Goal: Task Accomplishment & Management: Manage account settings

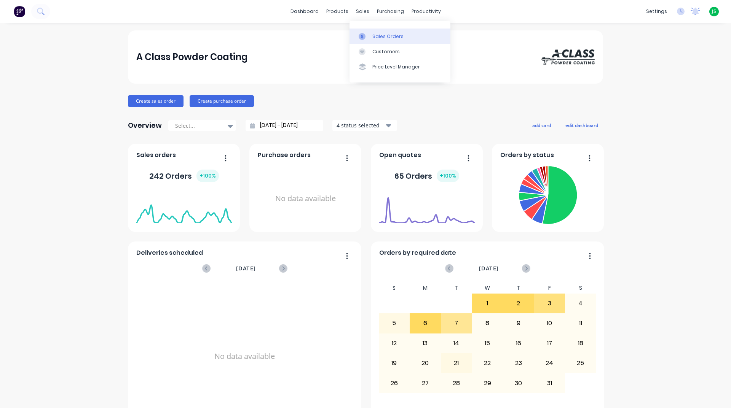
click at [365, 37] on div at bounding box center [364, 36] width 11 height 7
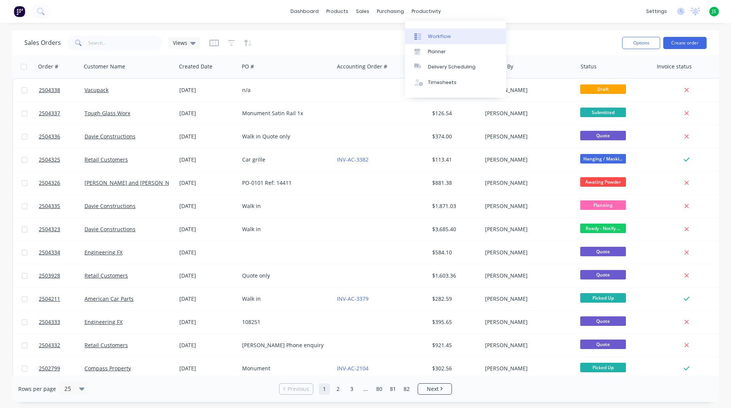
click at [434, 37] on div "Workflow" at bounding box center [439, 36] width 23 height 7
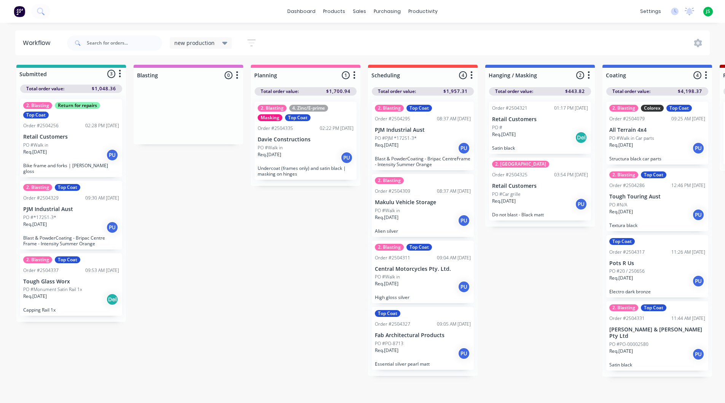
click at [321, 167] on p "Undercoat (frames only) and satin black | masking on hinges" at bounding box center [306, 170] width 96 height 11
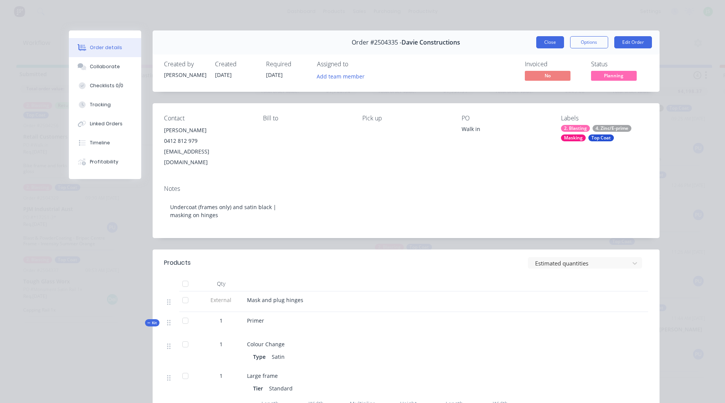
click at [554, 45] on button "Close" at bounding box center [550, 42] width 28 height 12
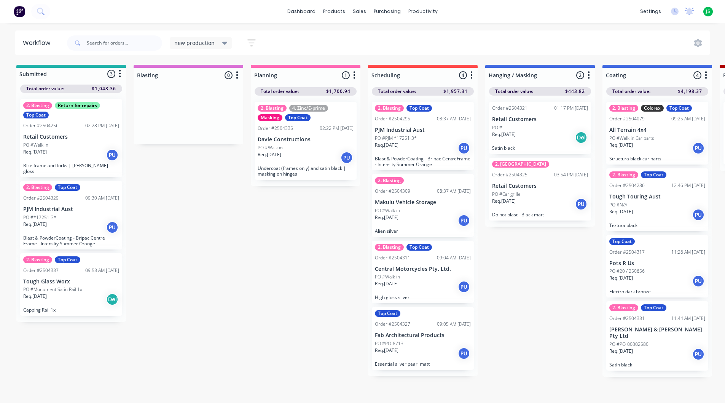
click at [446, 150] on div "Req. [DATE] PU" at bounding box center [423, 148] width 96 height 13
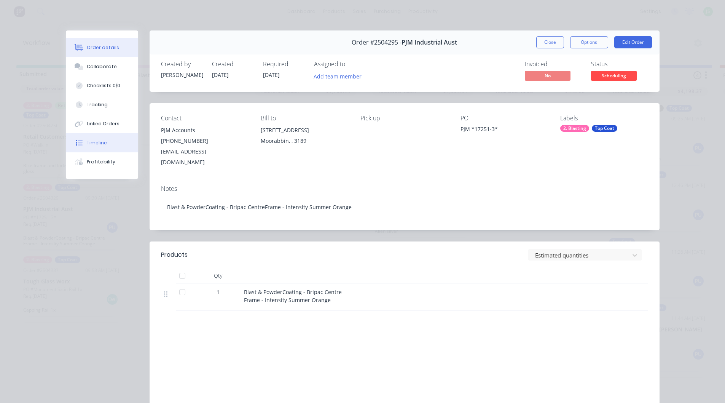
click at [107, 139] on button "Timeline" at bounding box center [102, 142] width 72 height 19
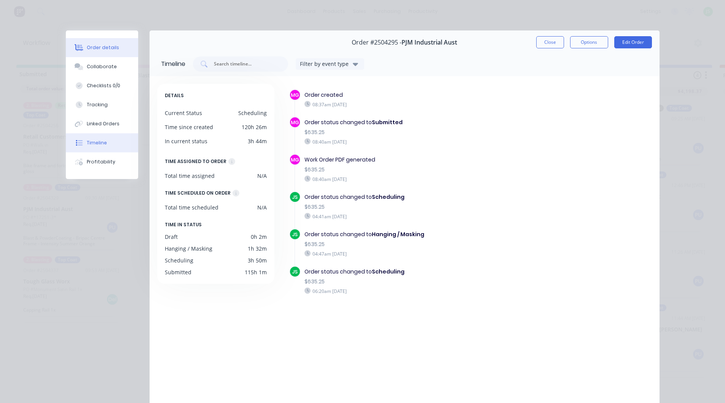
click at [114, 49] on button "Order details" at bounding box center [102, 47] width 72 height 19
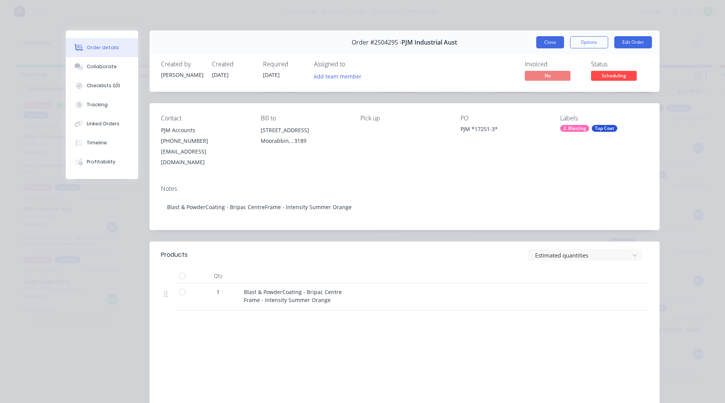
click at [542, 47] on button "Close" at bounding box center [550, 42] width 28 height 12
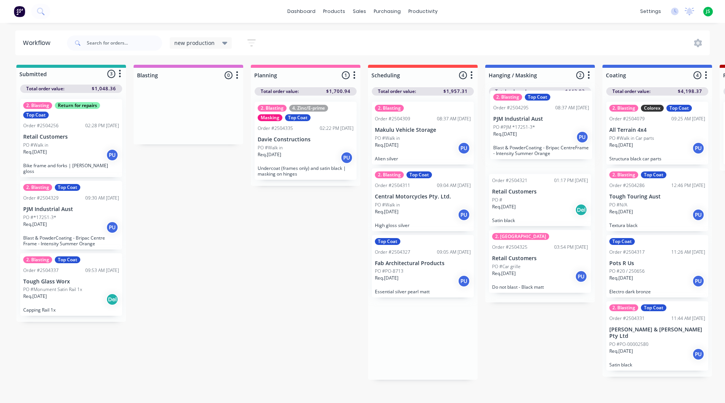
drag, startPoint x: 424, startPoint y: 152, endPoint x: 545, endPoint y: 139, distance: 121.8
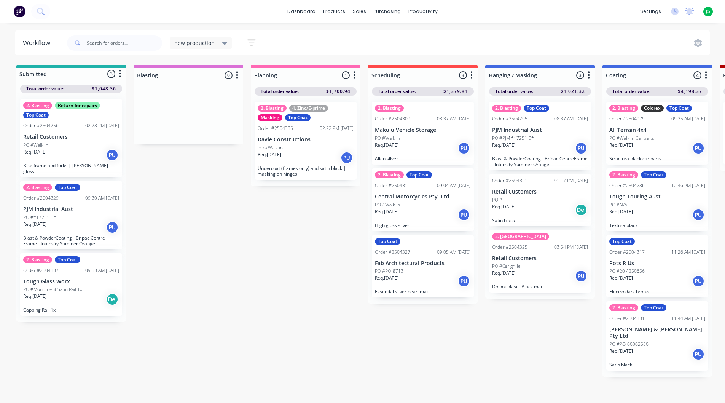
click at [531, 199] on div "PO #" at bounding box center [540, 199] width 96 height 7
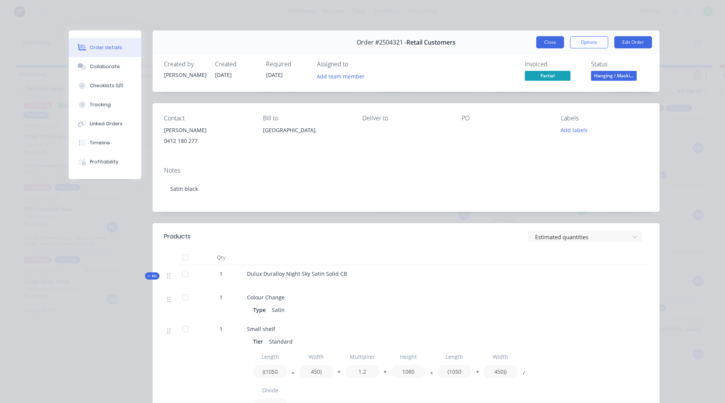
click at [553, 40] on button "Close" at bounding box center [550, 42] width 28 height 12
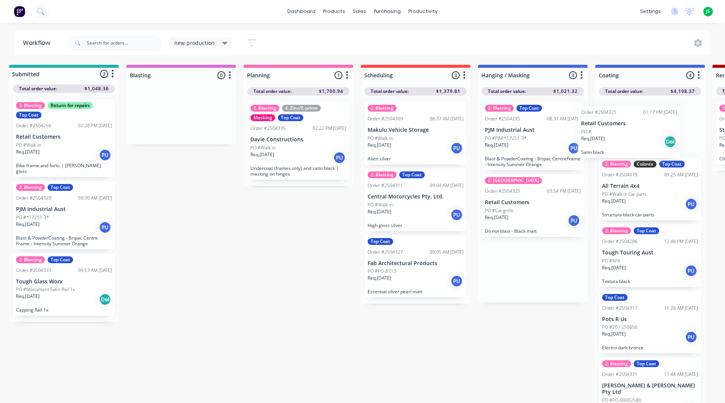
drag, startPoint x: 558, startPoint y: 214, endPoint x: 642, endPoint y: 140, distance: 110.9
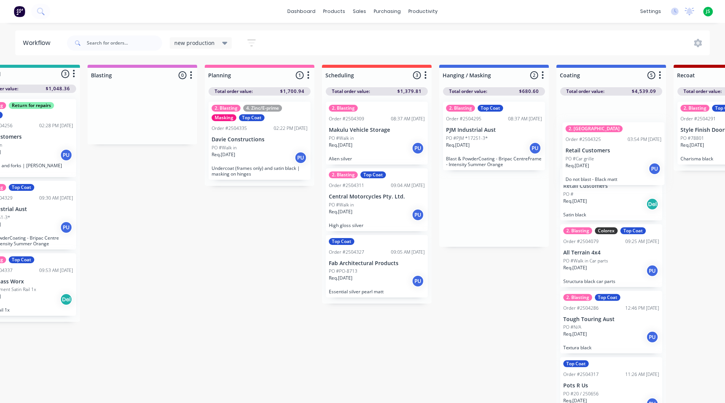
drag, startPoint x: 590, startPoint y: 188, endPoint x: 597, endPoint y: 141, distance: 46.8
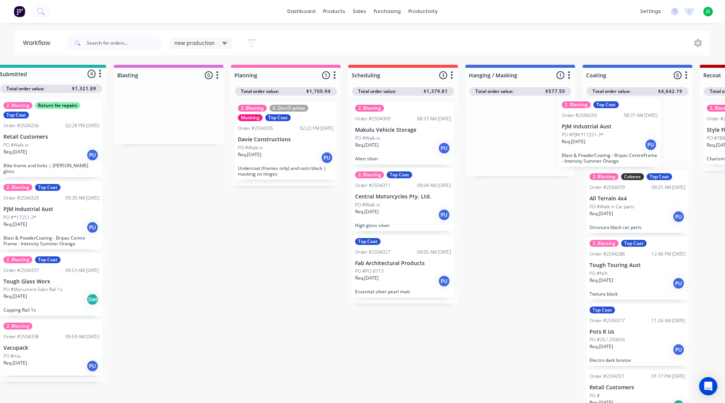
drag, startPoint x: 531, startPoint y: 155, endPoint x: 574, endPoint y: 150, distance: 42.8
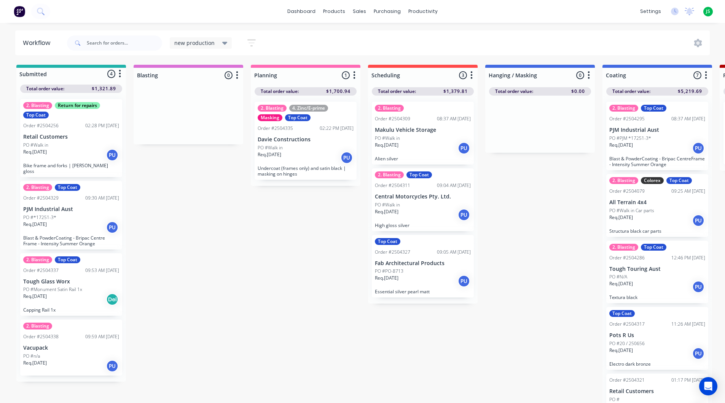
click at [102, 353] on div "PO #n/a" at bounding box center [71, 356] width 96 height 7
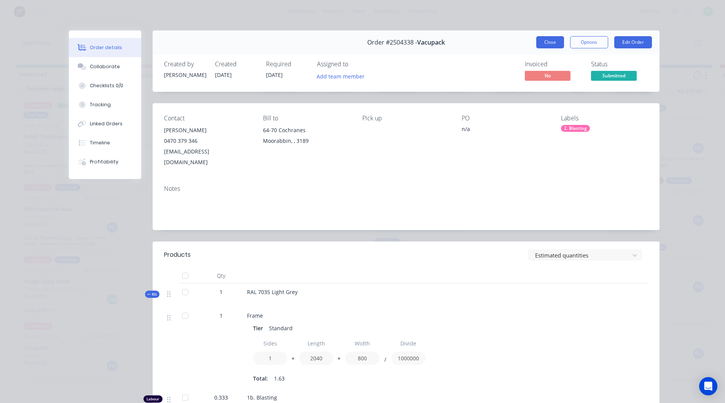
click at [553, 46] on button "Close" at bounding box center [550, 42] width 28 height 12
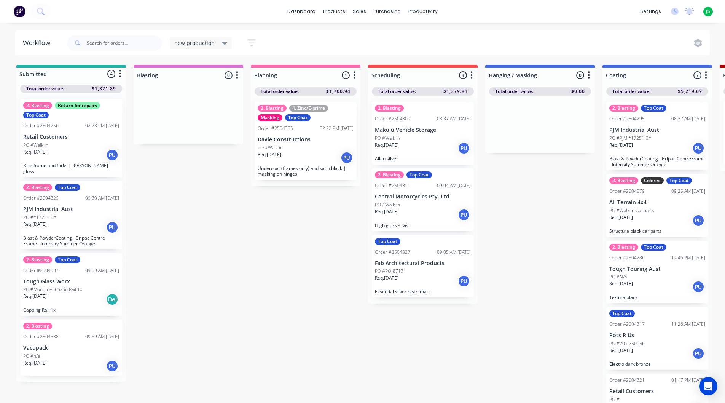
click at [69, 221] on div "Req. [DATE] PU" at bounding box center [71, 227] width 96 height 13
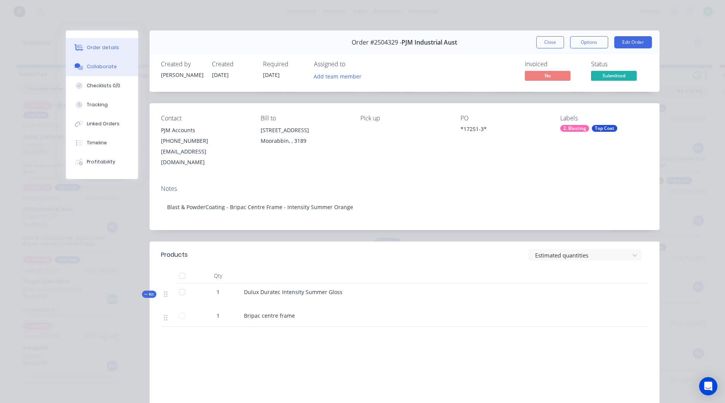
click at [117, 69] on button "Collaborate" at bounding box center [102, 66] width 72 height 19
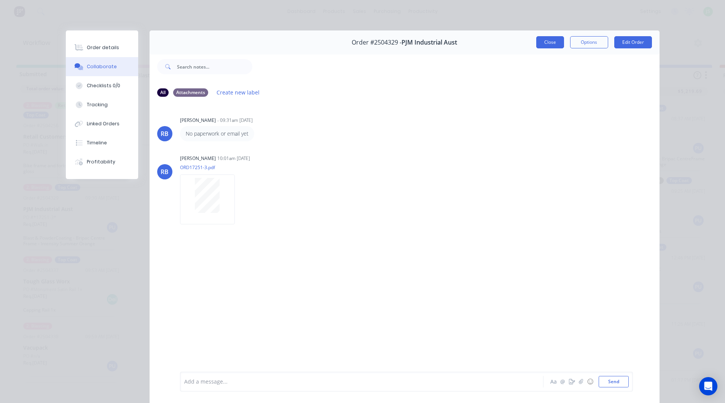
click at [547, 43] on button "Close" at bounding box center [550, 42] width 28 height 12
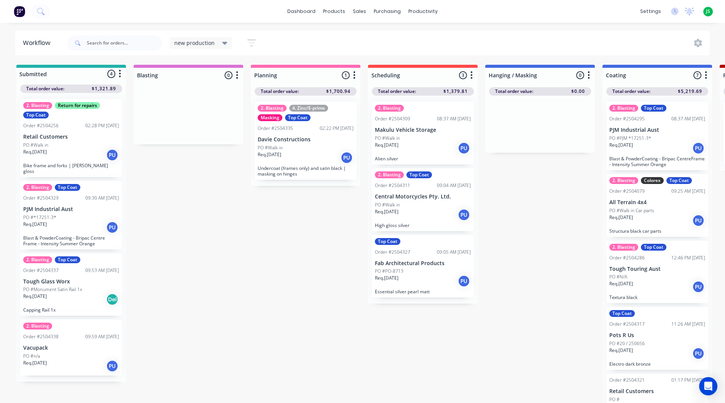
click at [639, 122] on div "Order #2504295" at bounding box center [626, 118] width 35 height 7
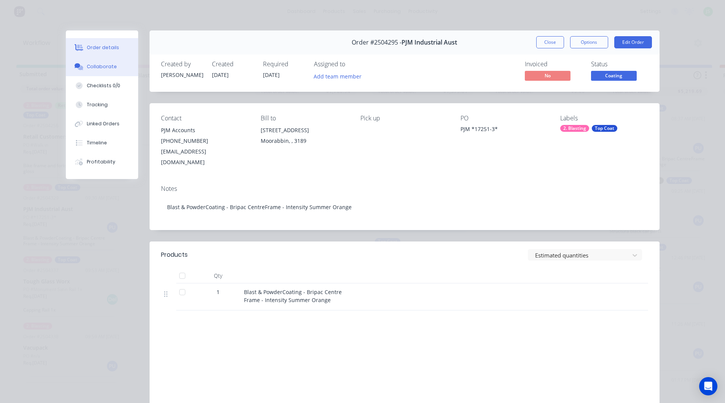
click at [116, 68] on button "Collaborate" at bounding box center [102, 66] width 72 height 19
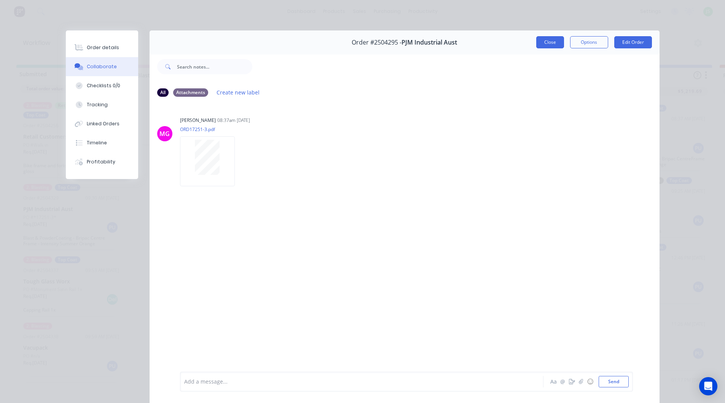
click at [554, 42] on button "Close" at bounding box center [550, 42] width 28 height 12
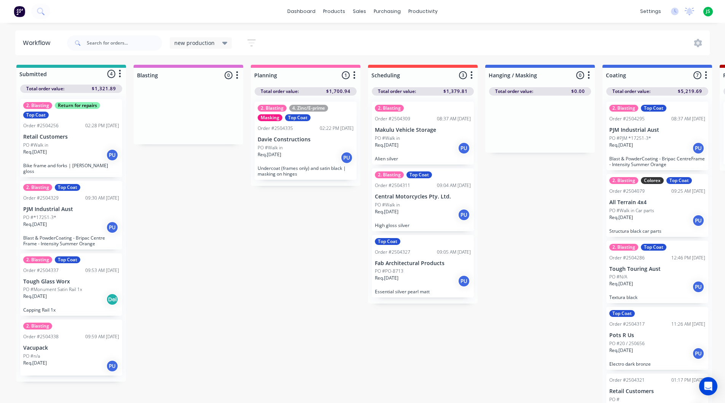
click at [56, 359] on div "Req. [DATE] PU" at bounding box center [71, 365] width 96 height 13
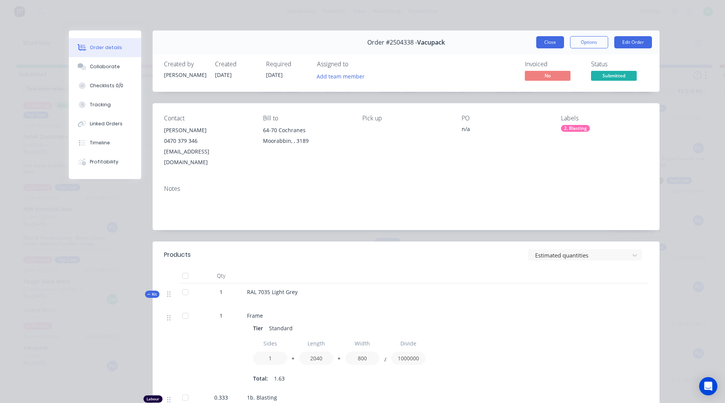
click at [552, 41] on button "Close" at bounding box center [550, 42] width 28 height 12
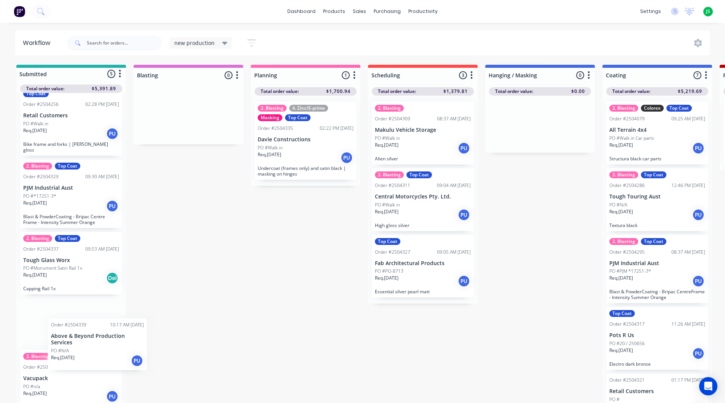
scroll to position [1, 0]
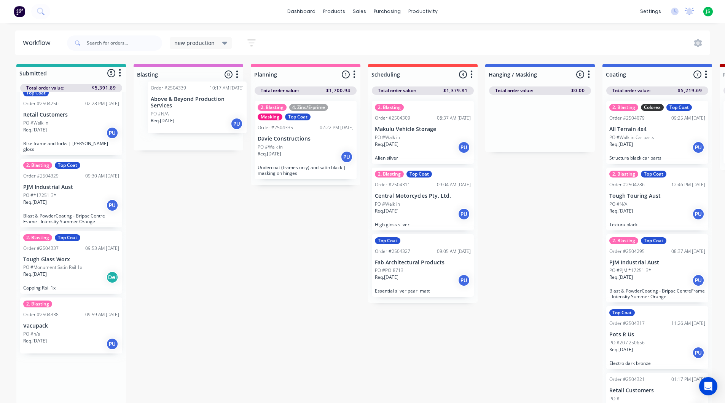
drag, startPoint x: 73, startPoint y: 378, endPoint x: 203, endPoint y: 107, distance: 300.2
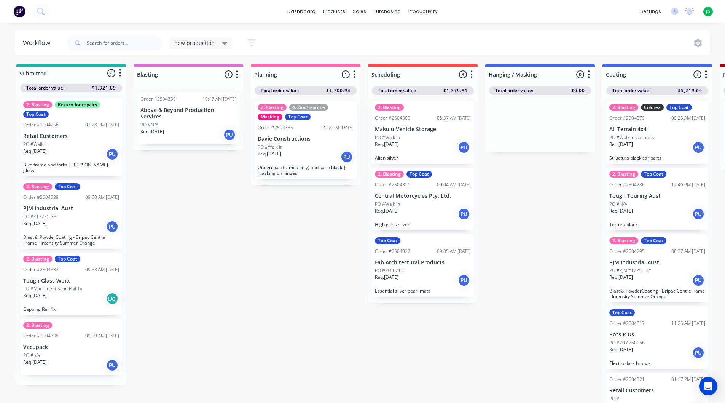
scroll to position [0, 0]
click at [666, 277] on div "Req. [DATE] PU" at bounding box center [657, 280] width 96 height 13
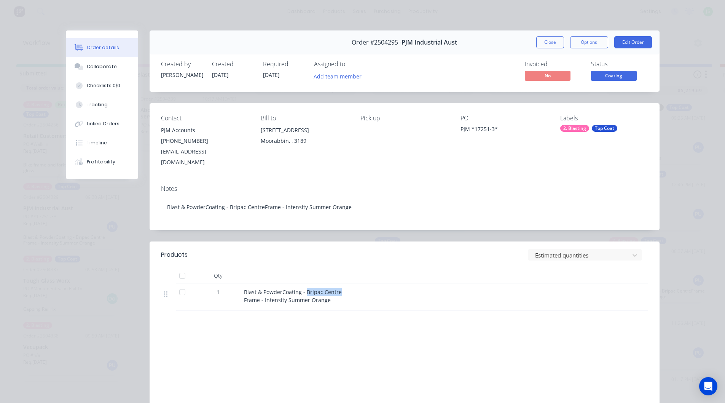
drag, startPoint x: 302, startPoint y: 282, endPoint x: 340, endPoint y: 282, distance: 37.7
click at [340, 288] on div "Blast & PowderCoating - Bripac Centre Frame - Intensity Summer Orange" at bounding box center [393, 296] width 298 height 16
click at [105, 142] on button "Timeline" at bounding box center [102, 142] width 72 height 19
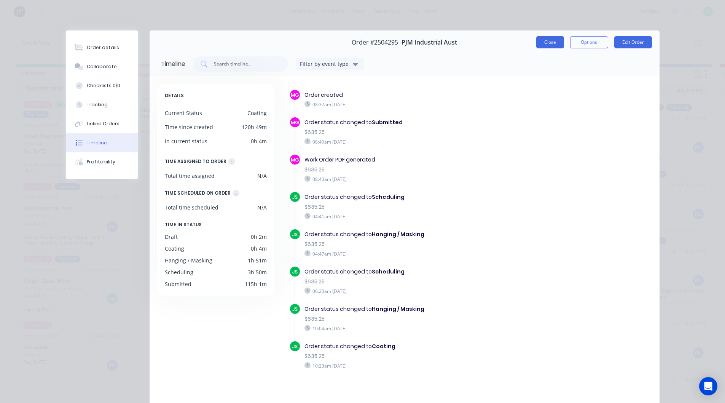
click at [541, 45] on button "Close" at bounding box center [550, 42] width 28 height 12
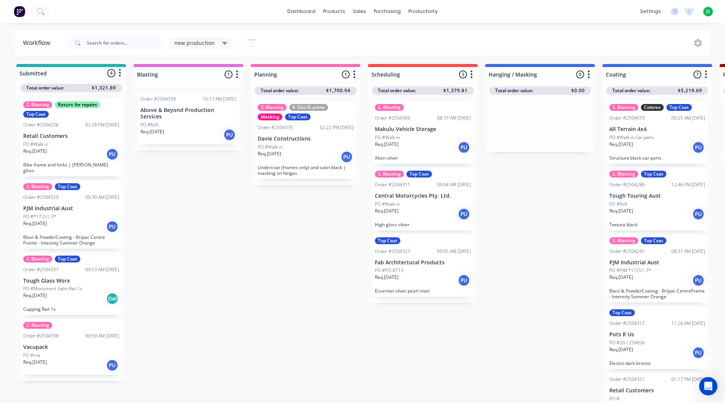
click at [211, 133] on div "Req. [DATE] PU" at bounding box center [188, 134] width 96 height 13
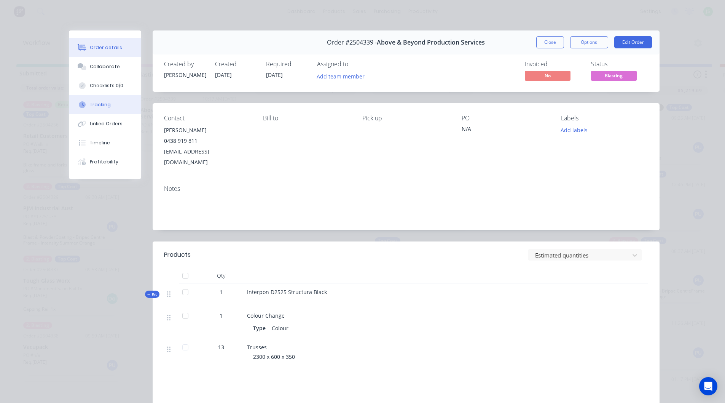
click at [97, 104] on div "Tracking" at bounding box center [100, 104] width 21 height 7
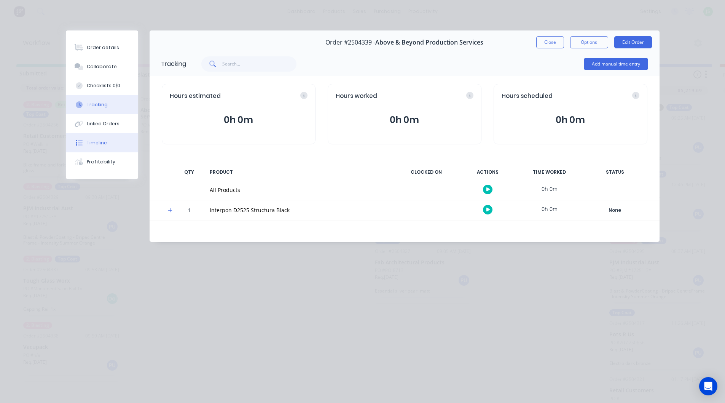
click at [91, 142] on div "Timeline" at bounding box center [97, 142] width 20 height 7
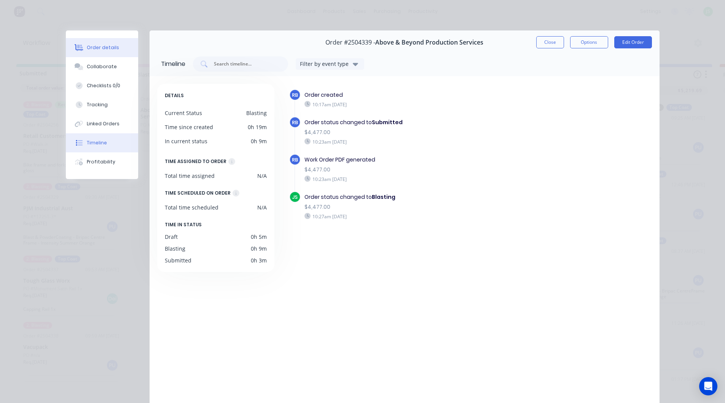
click at [102, 45] on div "Order details" at bounding box center [103, 47] width 32 height 7
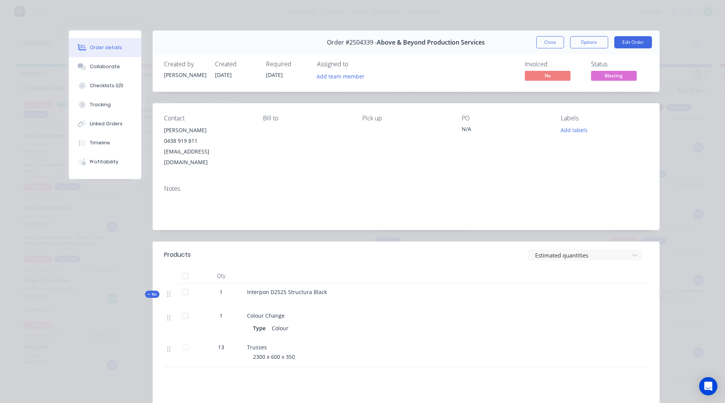
click at [537, 40] on button "Close" at bounding box center [550, 42] width 28 height 12
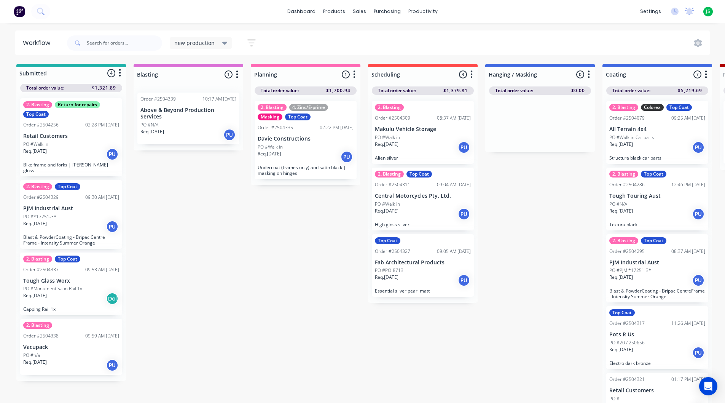
click at [79, 220] on div "Req. [DATE] PU" at bounding box center [71, 226] width 96 height 13
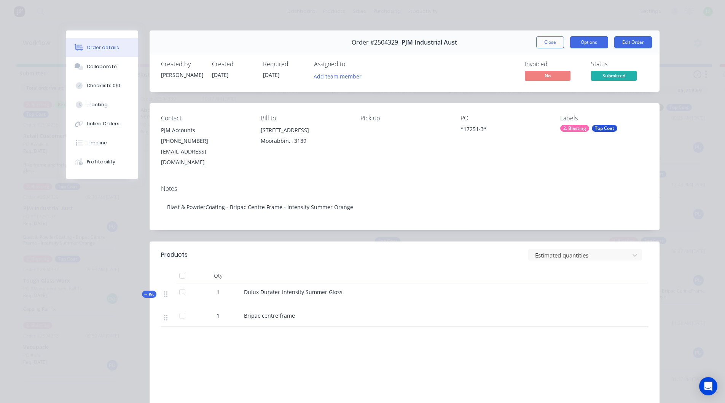
click at [591, 41] on button "Options" at bounding box center [589, 42] width 38 height 12
drag, startPoint x: 493, startPoint y: 60, endPoint x: 531, endPoint y: 46, distance: 40.9
click at [493, 60] on div "Created by [PERSON_NAME] Created [DATE] Required [DATE] Assigned to Add team me…" at bounding box center [405, 71] width 510 height 40
click at [537, 45] on button "Close" at bounding box center [550, 42] width 28 height 12
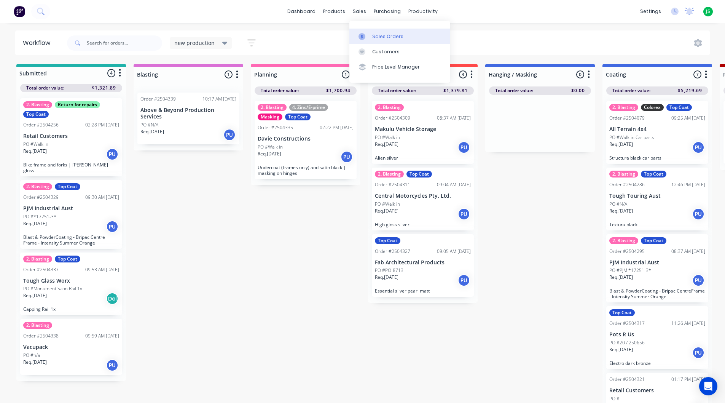
click at [371, 35] on link "Sales Orders" at bounding box center [399, 36] width 101 height 15
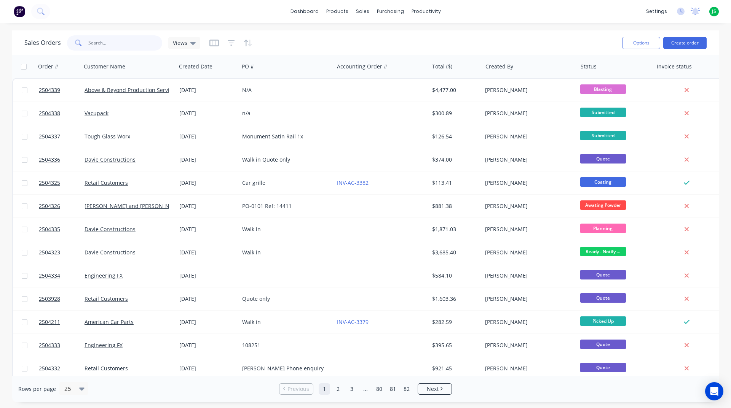
click at [137, 49] on input "text" at bounding box center [125, 42] width 74 height 15
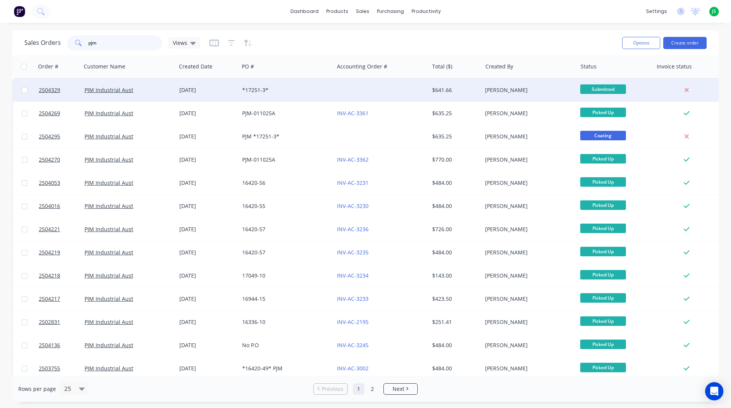
type input "pjm"
click at [290, 92] on div "*17251-3*" at bounding box center [284, 90] width 85 height 8
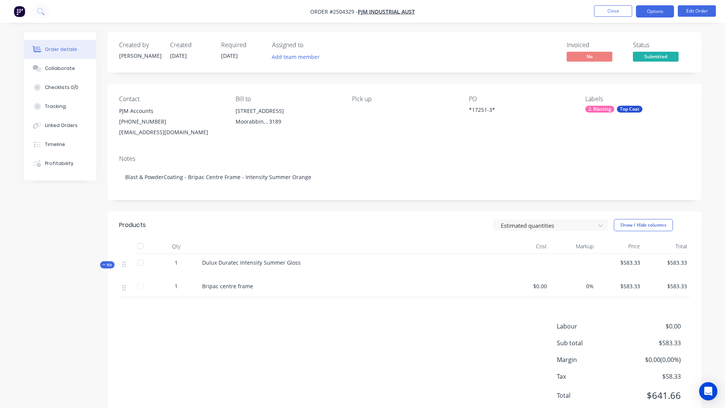
click at [651, 11] on button "Options" at bounding box center [655, 11] width 38 height 12
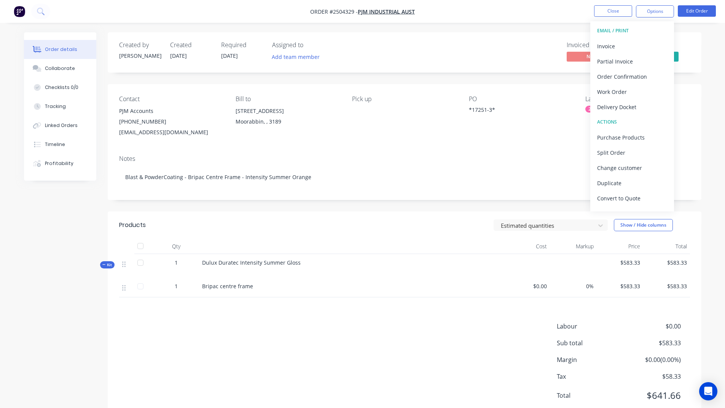
drag, startPoint x: 561, startPoint y: 164, endPoint x: 597, endPoint y: 101, distance: 72.6
click at [561, 163] on div "Notes Blast & PowderCoating - Bripac Centre Frame - Intensity Summer Orange" at bounding box center [405, 174] width 594 height 51
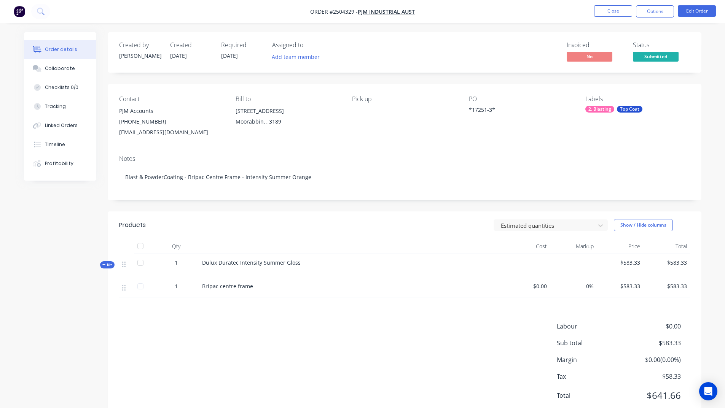
click at [652, 57] on span "Submitted" at bounding box center [656, 57] width 46 height 10
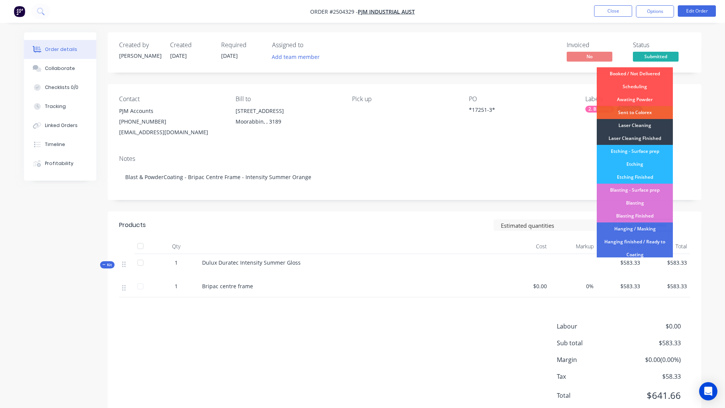
drag, startPoint x: 554, startPoint y: 164, endPoint x: 558, endPoint y: 157, distance: 8.0
click at [556, 161] on div "Notes Blast & PowderCoating - Bripac Centre Frame - Intensity Summer Orange" at bounding box center [405, 174] width 594 height 51
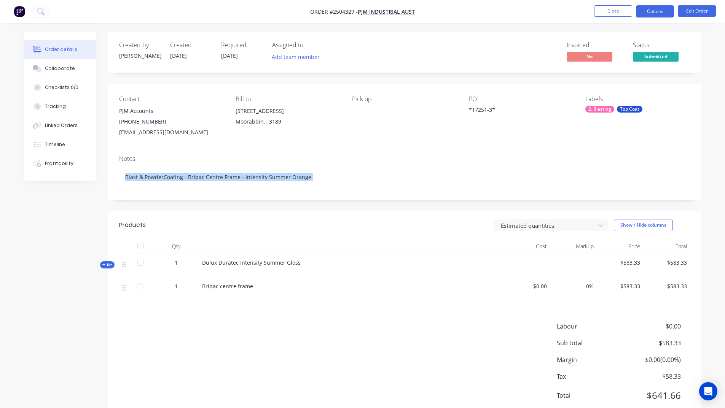
click at [664, 12] on button "Options" at bounding box center [655, 11] width 38 height 12
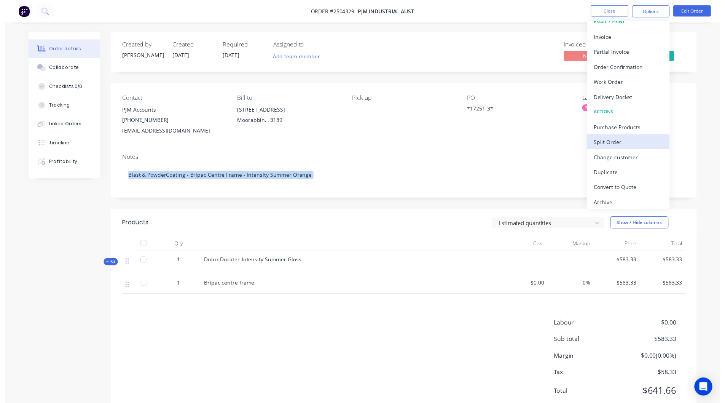
scroll to position [11, 0]
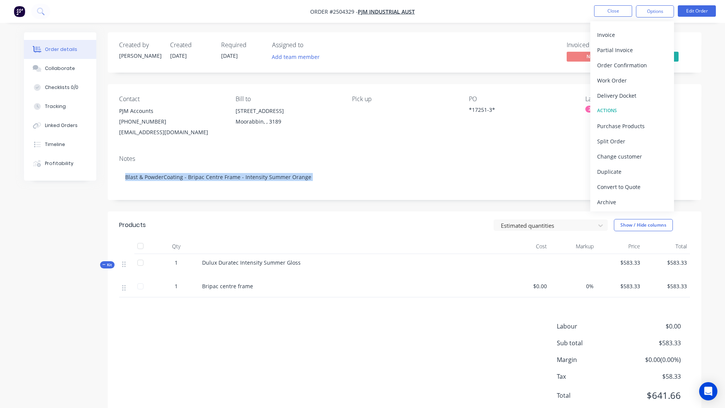
click at [607, 207] on div "Archive" at bounding box center [632, 202] width 70 height 11
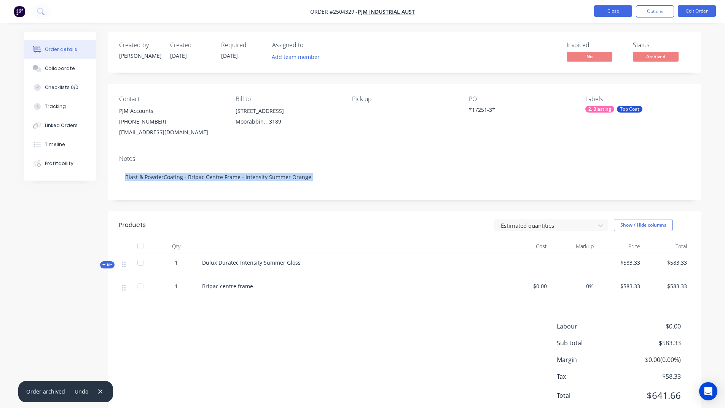
click at [614, 14] on button "Close" at bounding box center [613, 10] width 38 height 11
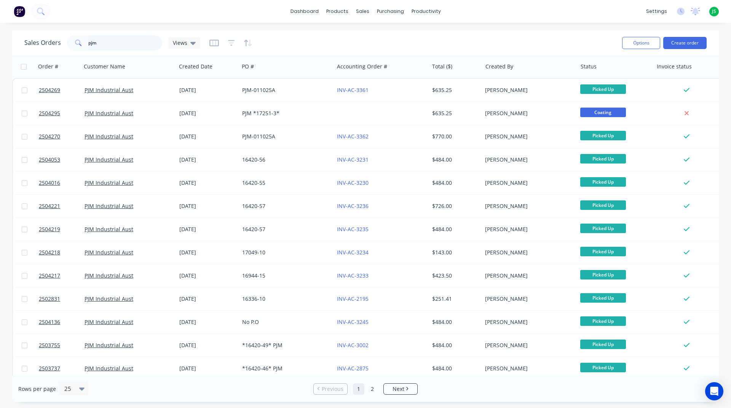
drag, startPoint x: 117, startPoint y: 41, endPoint x: 0, endPoint y: 40, distance: 116.9
click at [0, 40] on div "Sales Orders pjm Views Options Create order Order # Customer Name Created Date …" at bounding box center [365, 216] width 731 height 372
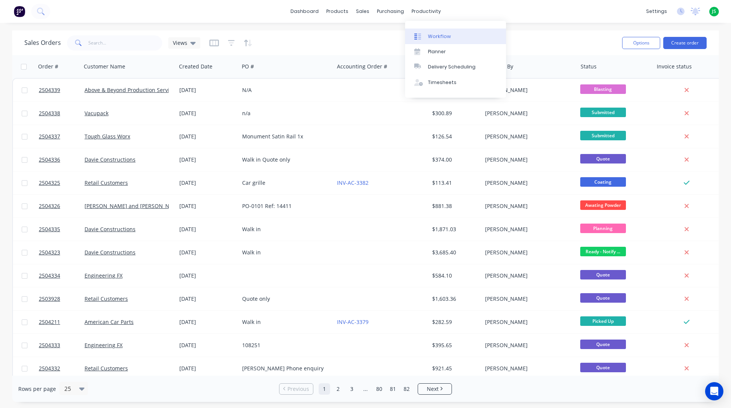
click at [435, 40] on link "Workflow" at bounding box center [455, 36] width 101 height 15
